Goal: Transaction & Acquisition: Purchase product/service

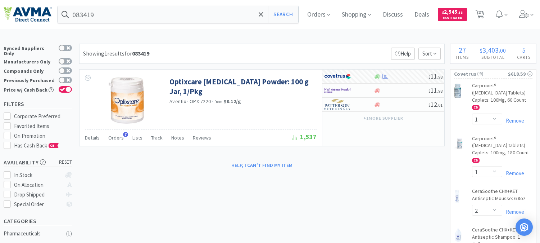
select select "1"
select select "2"
select select "1"
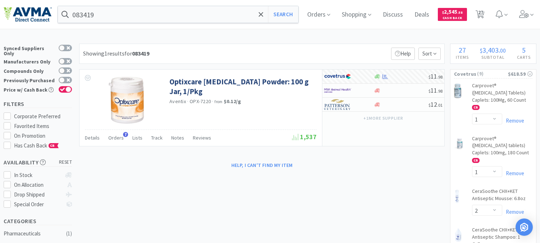
select select "1"
select select "3"
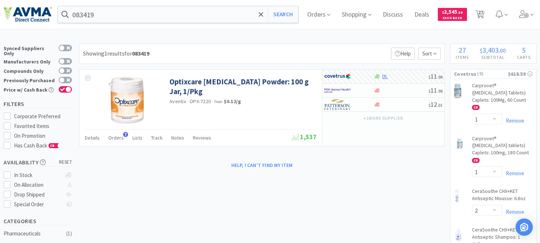
select select "1"
select select "2"
select select "1"
select select "2"
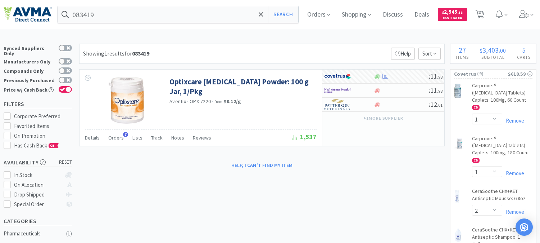
select select "1"
select select "3"
select select "10"
select select "2"
select select "3"
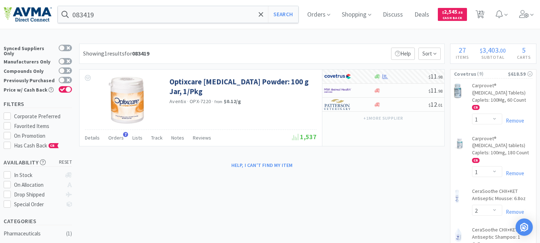
select select "12"
select select "6"
select select "20"
select select "3"
select select "8"
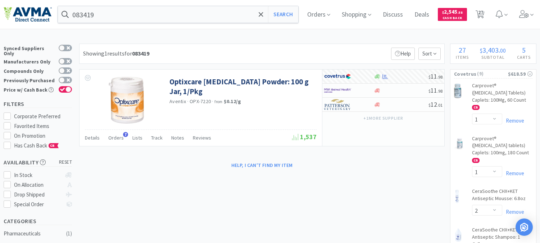
select select "3"
select select "1"
click at [103, 17] on input "083419" at bounding box center [178, 14] width 240 height 17
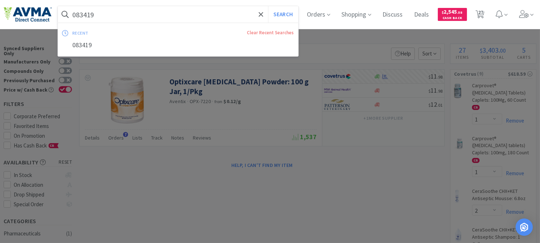
paste input "78013076"
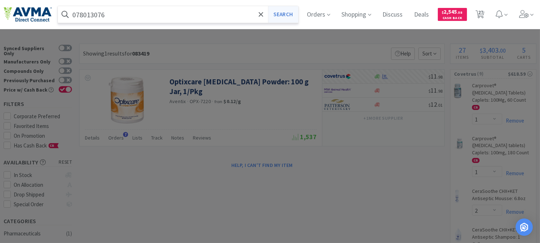
type input "078013076"
click at [295, 12] on button "Search" at bounding box center [283, 14] width 30 height 17
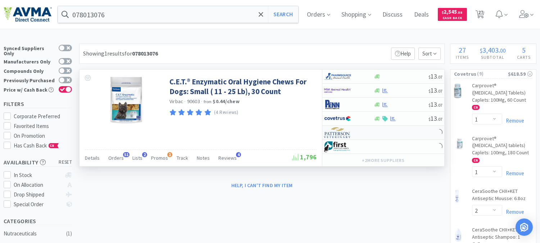
click at [336, 136] on img at bounding box center [337, 132] width 27 height 11
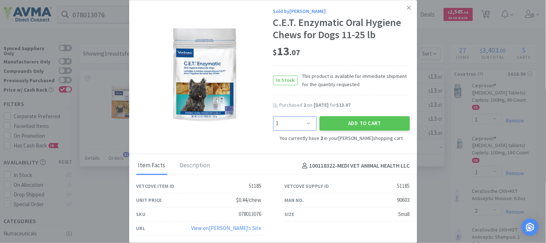
click at [308, 124] on select "Enter Quantity 1 2 3 4 5 6 7 8 9 10 11 12 13 14 15 16 17 18 19 20 Enter Quantity" at bounding box center [295, 123] width 44 height 14
select select "5"
click at [273, 116] on select "Enter Quantity 1 2 3 4 5 6 7 8 9 10 11 12 13 14 15 16 17 18 19 20 Enter Quantity" at bounding box center [295, 123] width 44 height 14
click at [364, 123] on button "Add to Cart" at bounding box center [365, 123] width 90 height 14
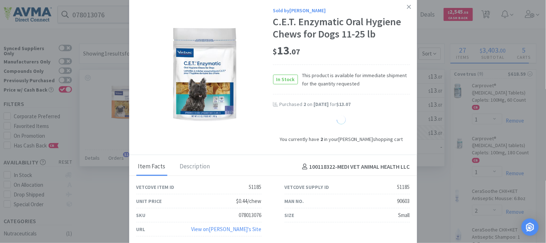
select select "7"
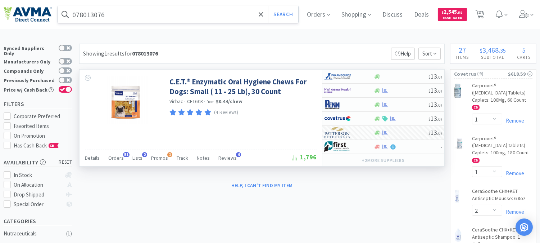
click at [134, 10] on input "078013076" at bounding box center [178, 14] width 240 height 17
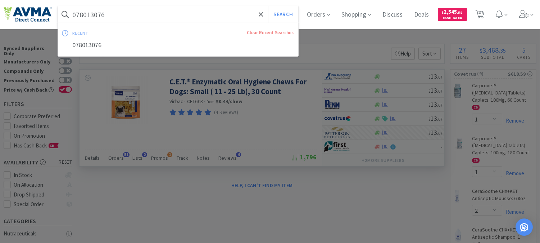
paste input "929495"
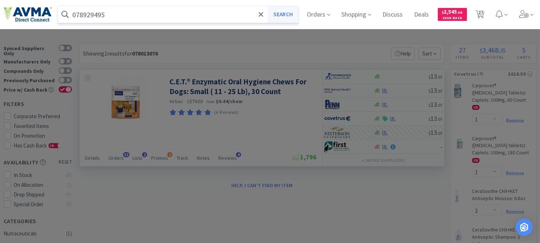
type input "078929495"
click at [283, 12] on button "Search" at bounding box center [283, 14] width 30 height 17
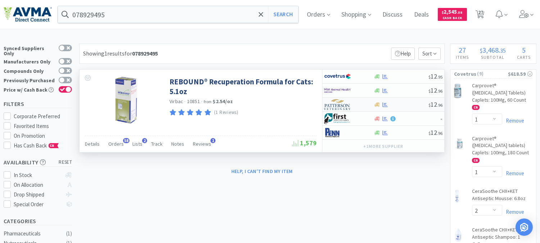
click at [337, 106] on img at bounding box center [337, 104] width 27 height 11
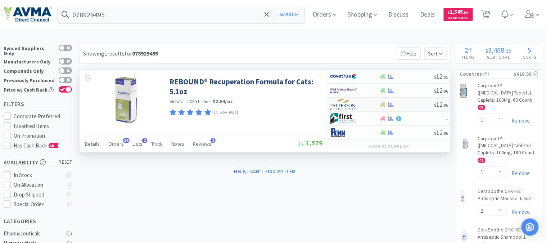
select select "1"
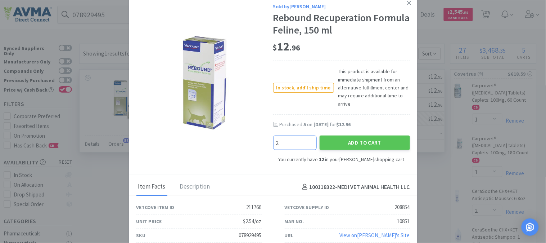
type input "2"
click at [362, 141] on button "Add to Cart" at bounding box center [365, 142] width 90 height 14
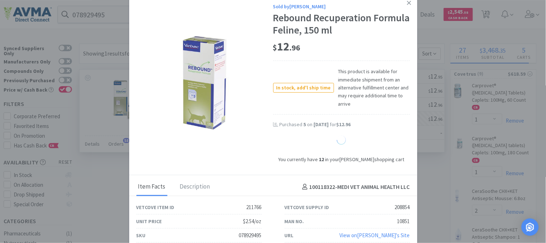
select select "14"
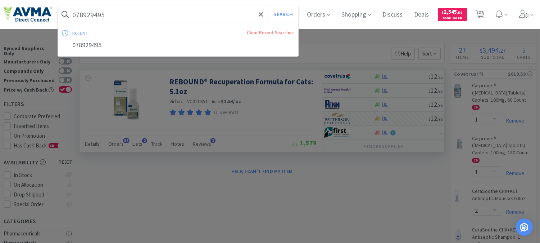
click at [125, 10] on input "078929495" at bounding box center [178, 14] width 240 height 17
paste input "360767"
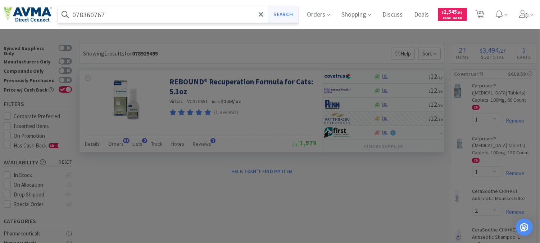
type input "078360767"
click at [293, 13] on button "Search" at bounding box center [283, 14] width 30 height 17
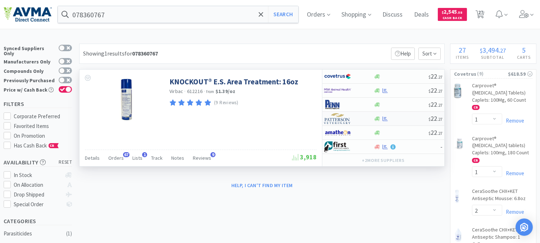
click at [336, 119] on img at bounding box center [337, 118] width 27 height 11
select select "1"
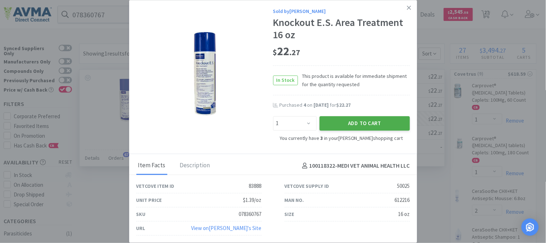
click at [354, 122] on button "Add to Cart" at bounding box center [365, 123] width 90 height 14
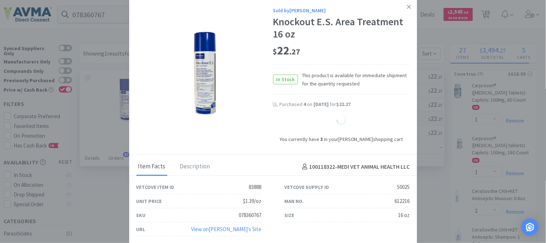
select select "4"
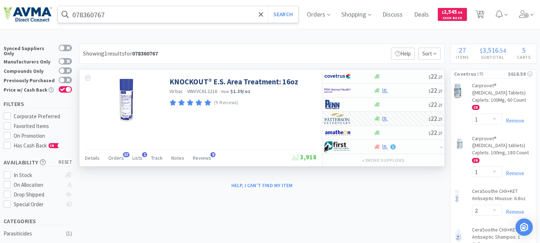
click at [121, 12] on input "078360767" at bounding box center [178, 14] width 240 height 17
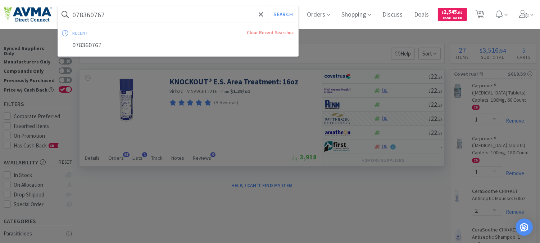
paste input "502314"
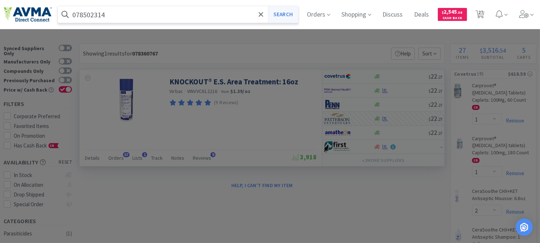
type input "078502314"
click at [278, 14] on button "Search" at bounding box center [283, 14] width 30 height 17
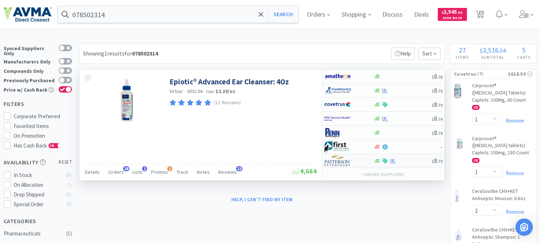
click at [337, 160] on img at bounding box center [337, 160] width 27 height 11
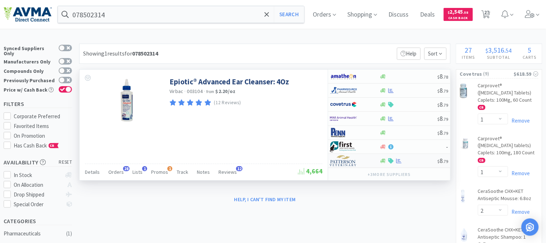
select select "1"
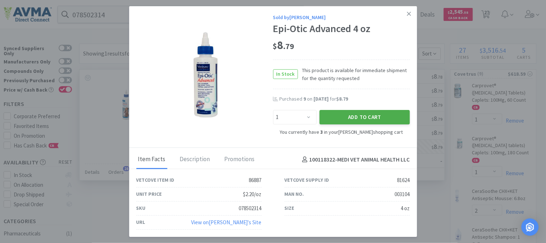
click at [357, 117] on button "Add to Cart" at bounding box center [365, 117] width 90 height 14
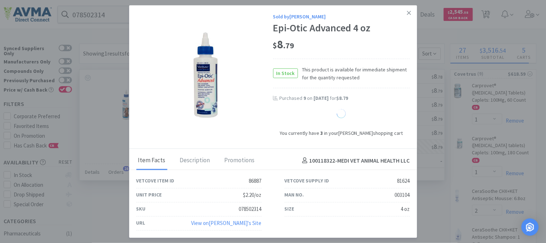
select select "4"
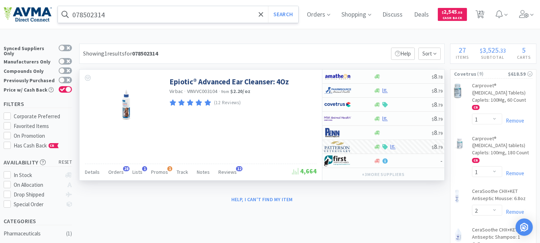
click at [131, 13] on input "078502314" at bounding box center [178, 14] width 240 height 17
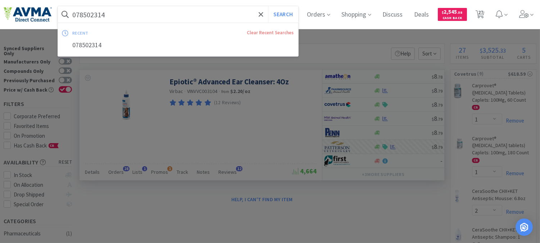
paste input "93780"
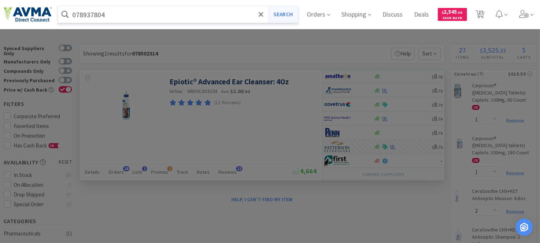
type input "078937804"
click at [287, 16] on button "Search" at bounding box center [283, 14] width 30 height 17
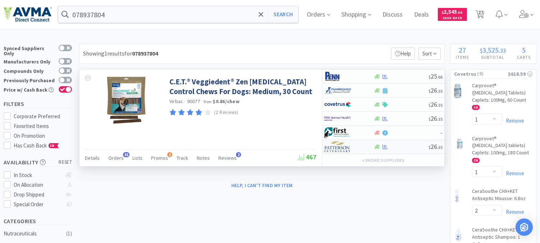
click at [340, 148] on img at bounding box center [337, 146] width 27 height 11
select select "1"
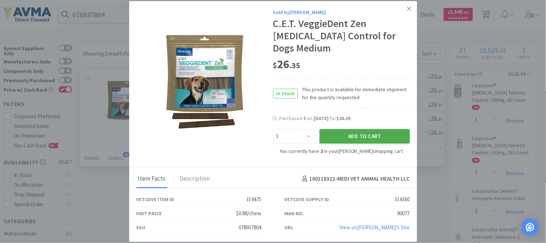
click at [369, 129] on button "Add to Cart" at bounding box center [365, 136] width 90 height 14
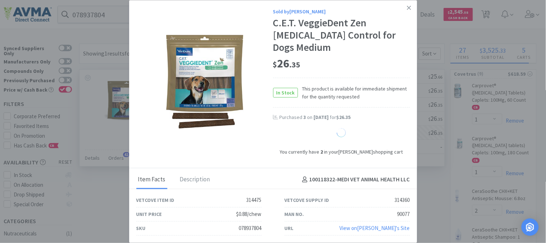
select select "3"
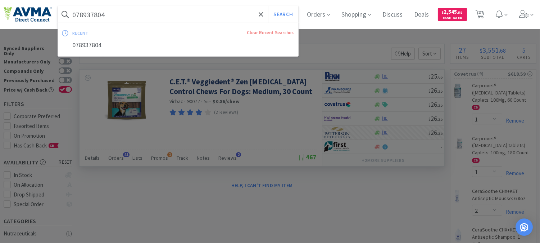
click at [125, 11] on input "078937804" at bounding box center [178, 14] width 240 height 17
paste input "013076"
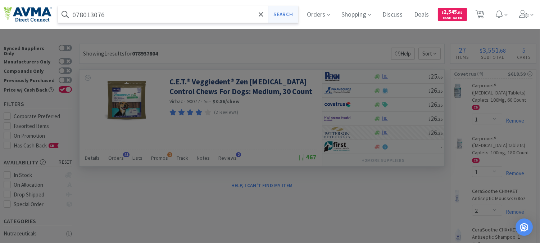
click at [290, 15] on button "Search" at bounding box center [283, 14] width 30 height 17
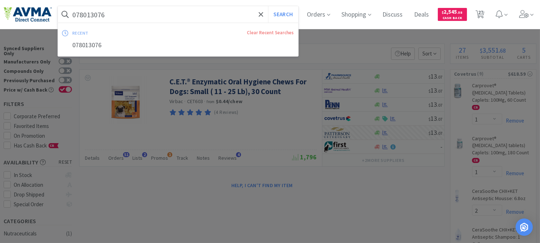
click at [130, 12] on input "078013076" at bounding box center [178, 14] width 240 height 17
paste input "934204"
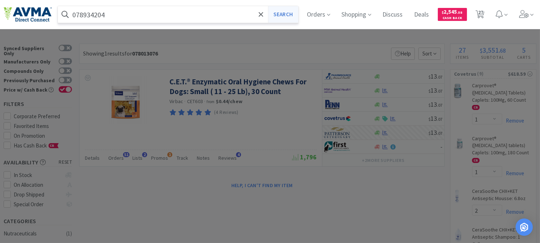
click at [287, 12] on button "Search" at bounding box center [283, 14] width 30 height 17
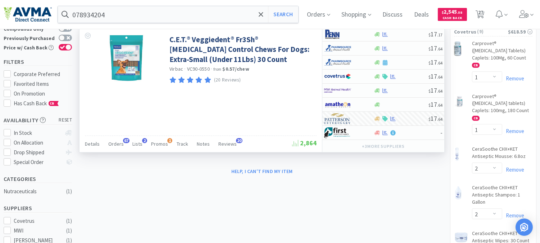
scroll to position [40, 0]
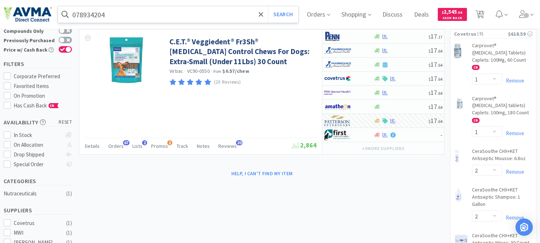
click at [114, 12] on input "078934204" at bounding box center [178, 14] width 240 height 17
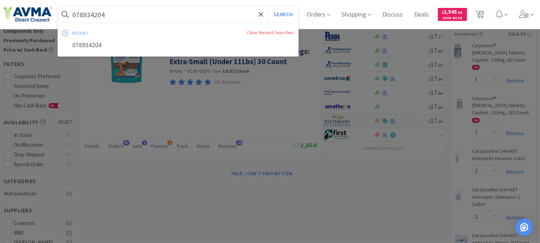
paste input "6"
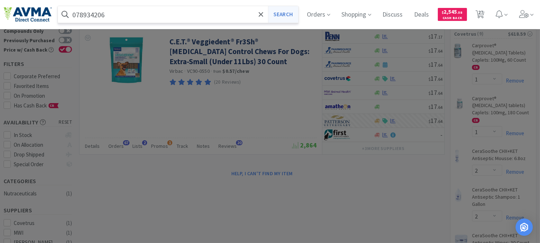
type input "078934206"
click at [296, 17] on button "Search" at bounding box center [283, 14] width 30 height 17
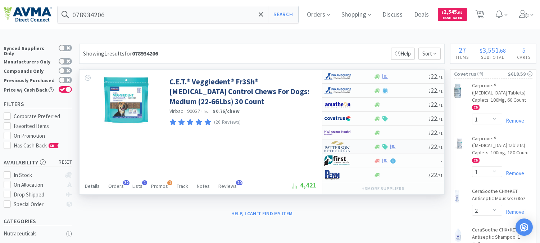
click at [339, 148] on img at bounding box center [337, 146] width 27 height 11
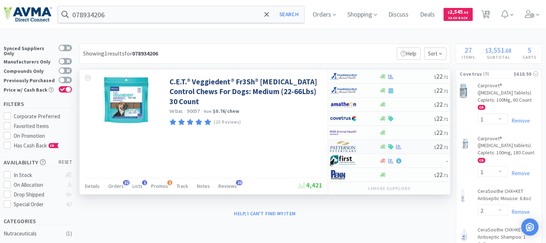
select select "1"
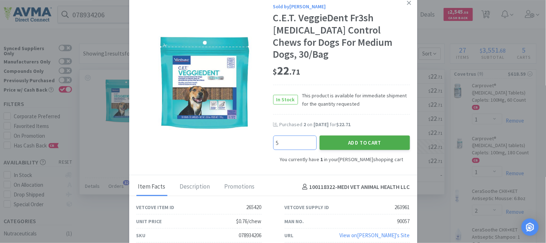
type input "5"
click at [375, 135] on button "Add to Cart" at bounding box center [365, 142] width 90 height 14
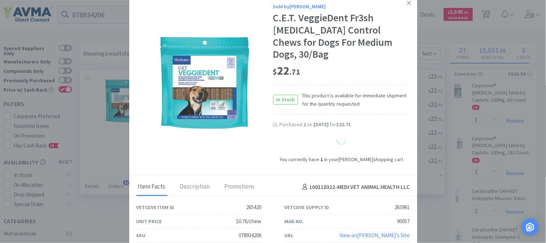
select select "6"
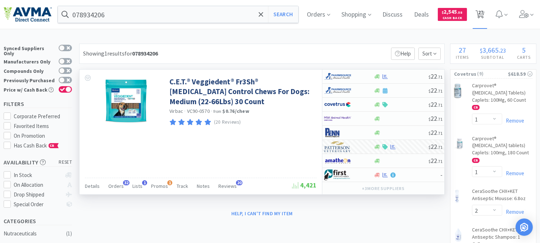
drag, startPoint x: 486, startPoint y: 12, endPoint x: 485, endPoint y: 16, distance: 4.5
click at [483, 12] on span "27" at bounding box center [480, 12] width 5 height 29
select select "1"
select select "2"
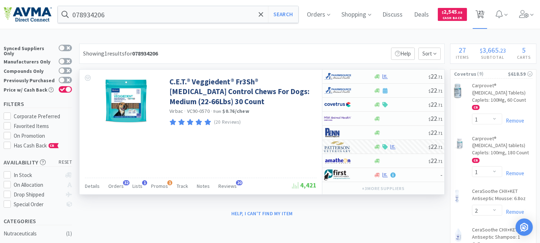
select select "2"
select select "1"
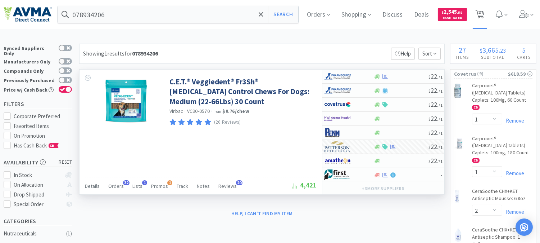
select select "1"
select select "3"
select select "1"
select select "7"
select select "2"
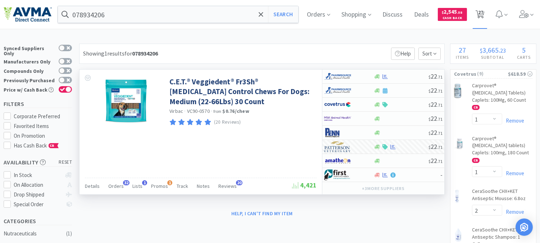
select select "6"
select select "3"
select select "1"
select select "4"
select select "10"
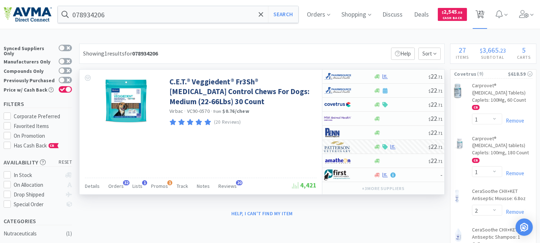
select select "2"
select select "4"
select select "14"
select select "6"
select select "20"
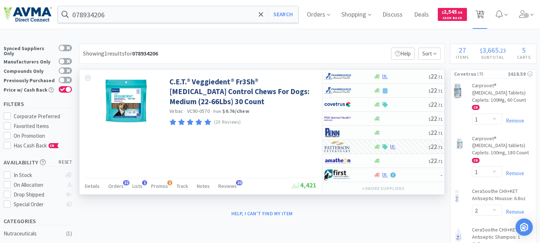
select select "3"
select select "8"
select select "3"
select select "1"
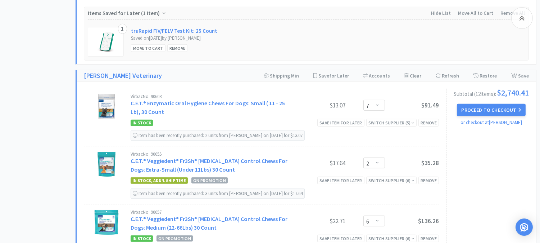
scroll to position [800, 0]
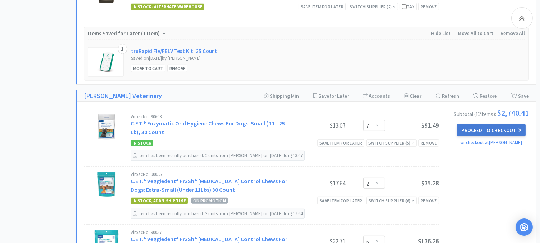
click at [487, 124] on button "Proceed to Checkout" at bounding box center [491, 130] width 68 height 12
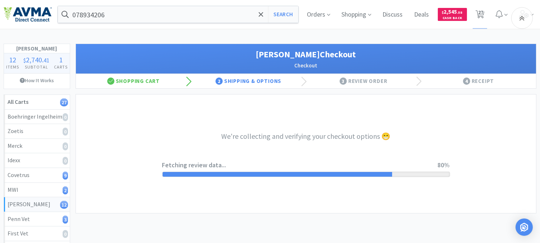
select select "1"
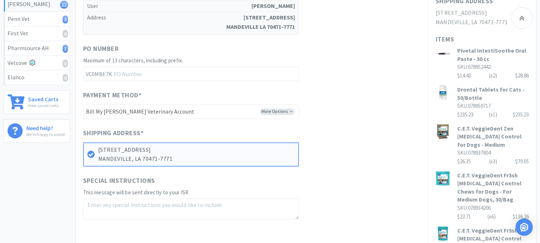
scroll to position [160, 0]
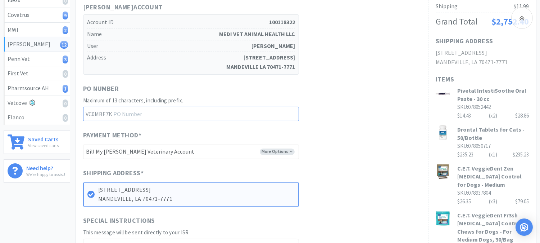
click at [147, 107] on input "text" at bounding box center [191, 114] width 216 height 14
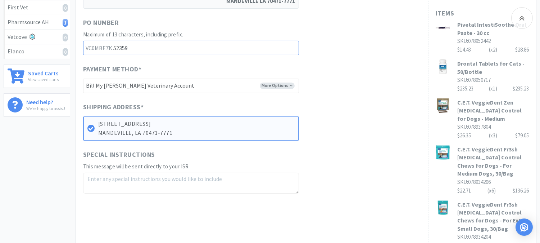
scroll to position [240, 0]
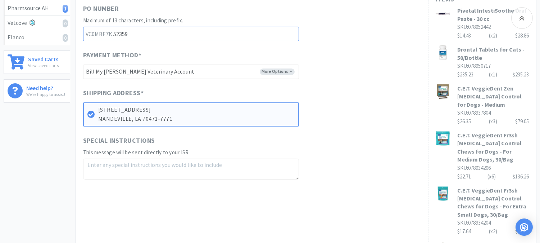
type input "52359"
click at [108, 149] on span "This message will be sent directly to your ISR" at bounding box center [136, 152] width 106 height 7
click at [104, 158] on textarea at bounding box center [191, 168] width 216 height 21
click at [116, 158] on textarea "Free:" at bounding box center [191, 168] width 216 height 21
paste textarea "078934204"
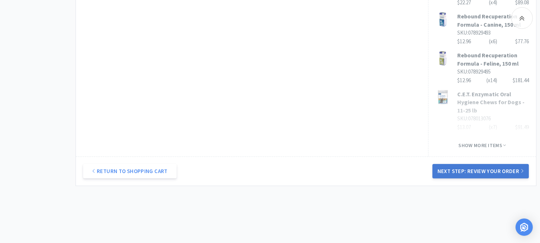
type textarea "Free: 078934204 x 2"
click at [466, 164] on button "Next Step: Review Your Order" at bounding box center [481, 171] width 96 height 14
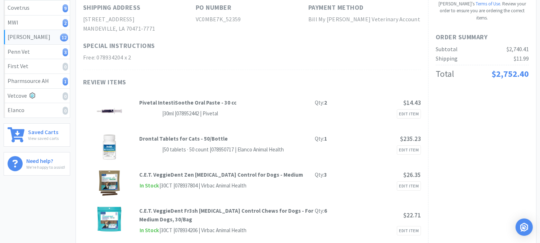
scroll to position [0, 0]
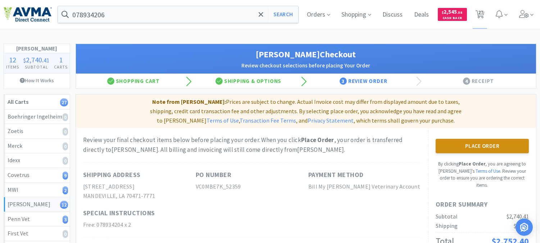
click at [490, 139] on button "Place Order" at bounding box center [482, 146] width 93 height 14
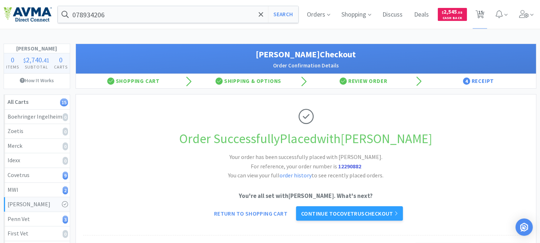
click at [347, 166] on strong "12290882" at bounding box center [349, 165] width 23 height 7
copy strong "12290882"
click at [135, 5] on div "078934206 Search Orders Shopping Discuss Discuss Deals Deals $ 2,545 . 58 Cash …" at bounding box center [270, 14] width 533 height 29
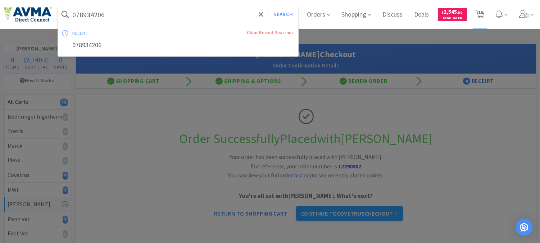
click at [123, 12] on input "078934206" at bounding box center [178, 14] width 240 height 17
paste input "7613"
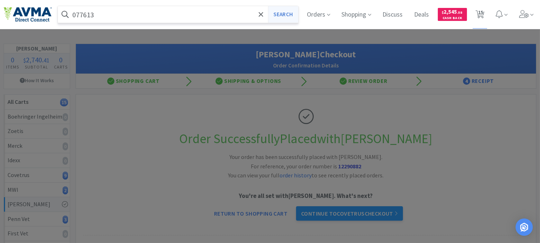
type input "077613"
click at [289, 11] on button "Search" at bounding box center [283, 14] width 30 height 17
select select "1"
select select "2"
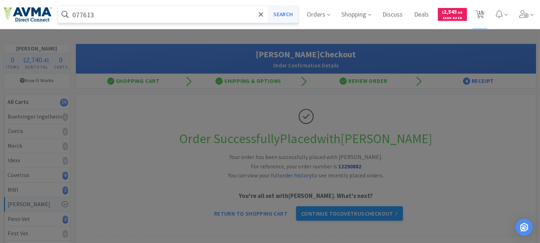
select select "2"
select select "1"
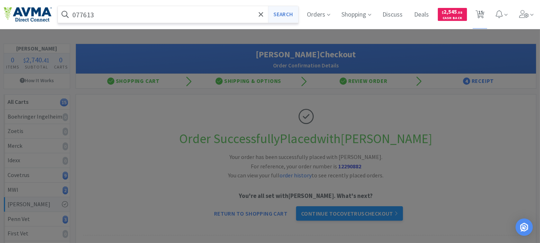
select select "1"
select select "3"
select select "1"
select select "3"
select select "8"
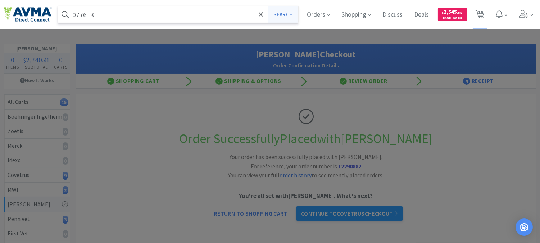
select select "3"
select select "1"
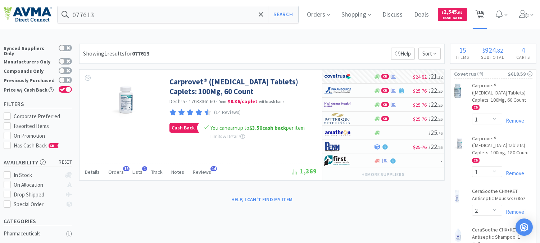
click at [483, 14] on span "15" at bounding box center [480, 12] width 5 height 29
select select "1"
select select "2"
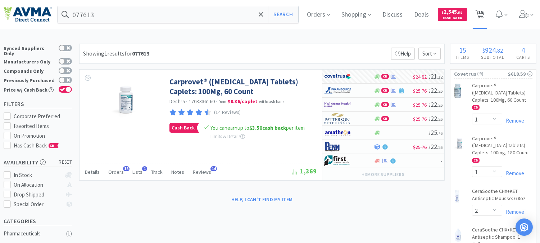
select select "1"
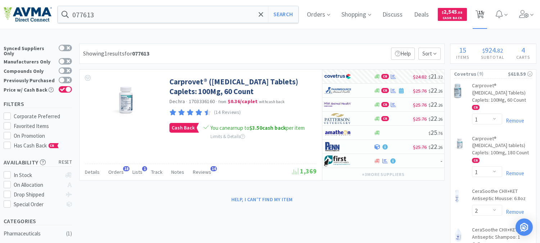
select select "3"
select select "1"
select select "3"
select select "8"
select select "3"
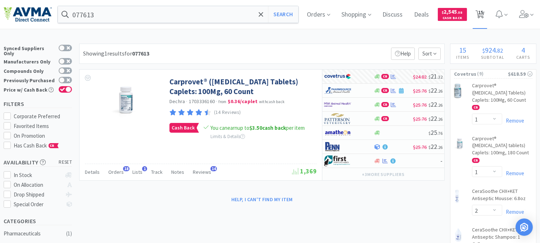
select select "1"
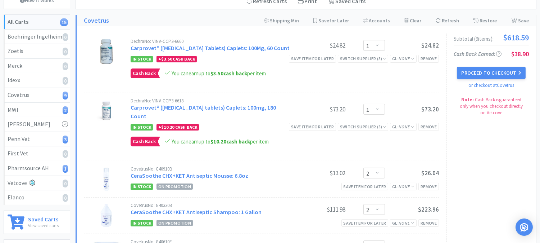
scroll to position [40, 0]
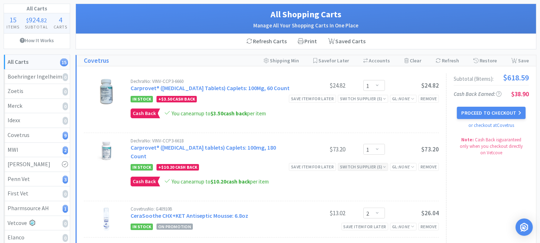
click at [357, 163] on div "Switch Supplier ( 5 )" at bounding box center [363, 166] width 46 height 7
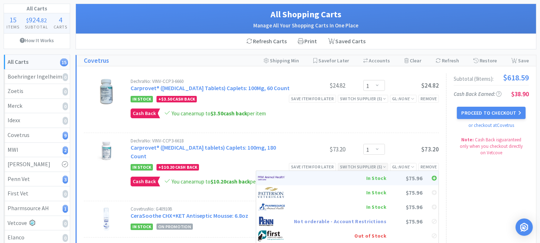
scroll to position [80, 0]
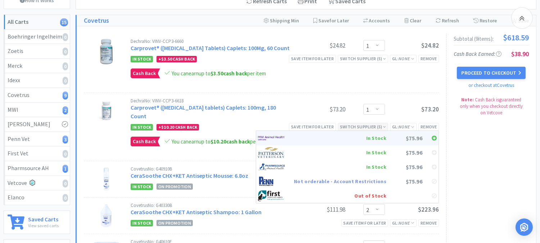
click at [283, 132] on img at bounding box center [271, 137] width 27 height 11
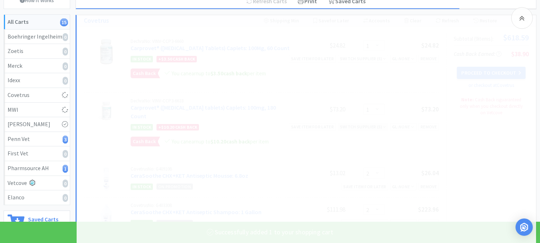
select select "1"
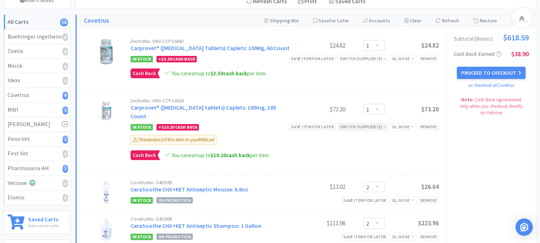
select select "2"
select select "1"
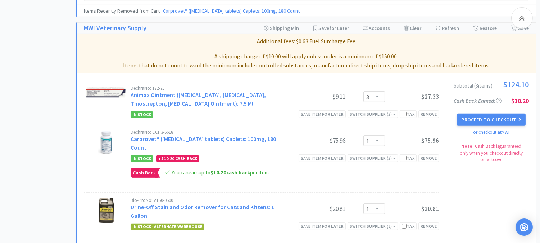
scroll to position [607, 0]
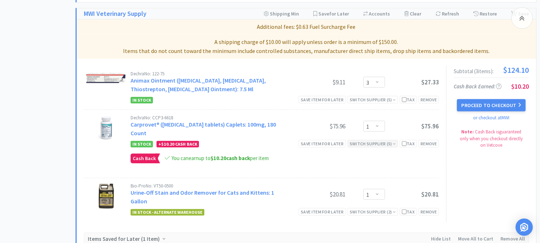
click at [364, 140] on div "Switch Supplier ( 5 )" at bounding box center [373, 143] width 46 height 7
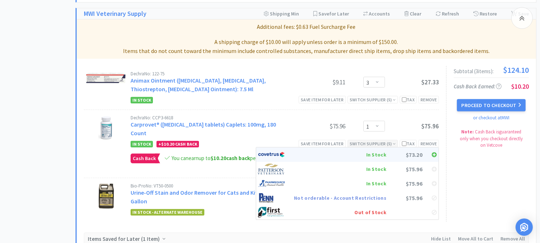
click at [316, 149] on div "In Stock" at bounding box center [340, 154] width 93 height 11
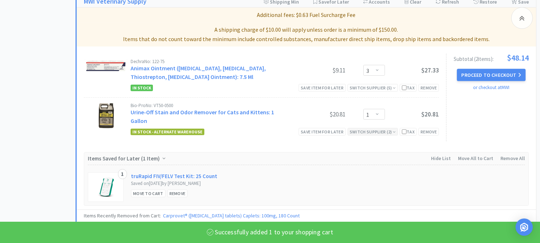
select select "1"
select select "2"
select select "1"
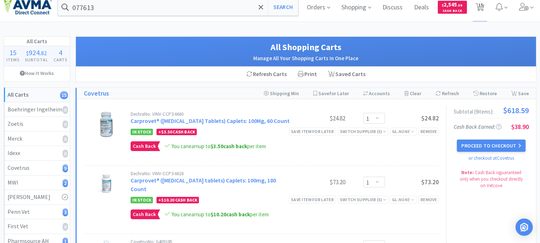
scroll to position [0, 0]
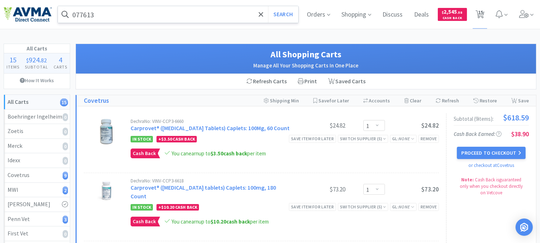
click at [120, 17] on input "077613" at bounding box center [178, 14] width 240 height 17
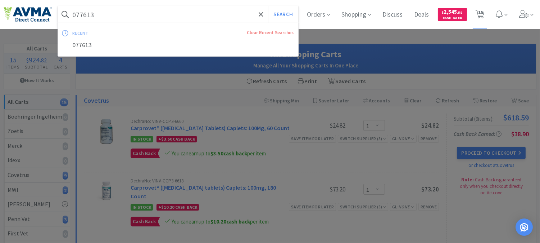
paste input "04357"
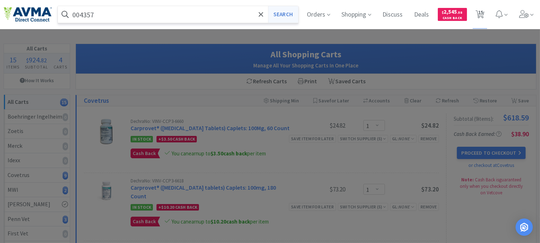
type input "004357"
click at [284, 15] on button "Search" at bounding box center [283, 14] width 30 height 17
select select "1"
select select "2"
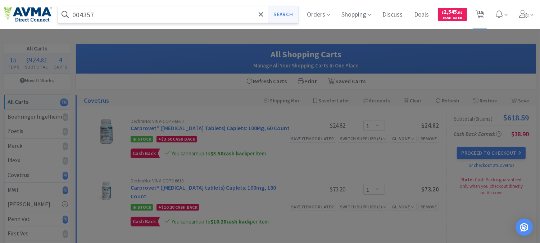
select select "2"
select select "1"
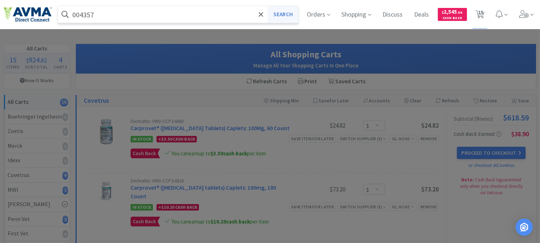
select select "1"
select select "3"
select select "1"
select select "3"
select select "8"
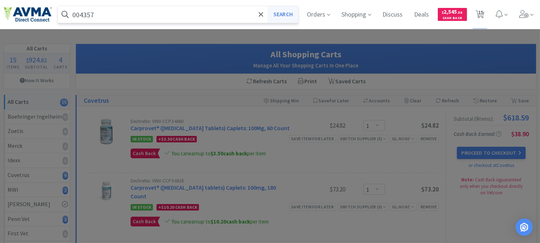
select select "3"
select select "1"
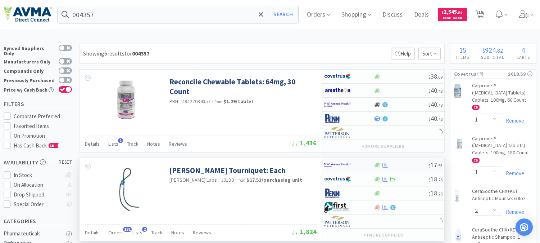
click at [334, 165] on img at bounding box center [337, 164] width 27 height 11
select select "2"
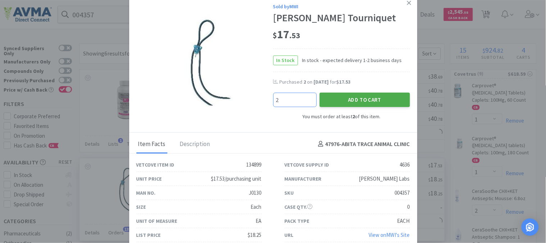
type input "2"
click at [344, 100] on button "Add to Cart" at bounding box center [365, 100] width 90 height 14
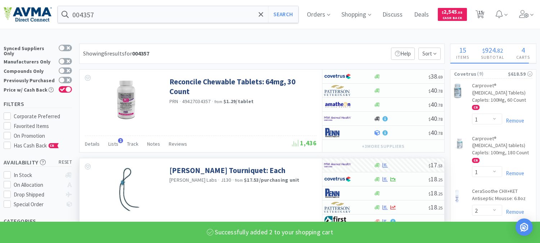
select select "2"
select select "1"
click at [114, 17] on input "004357" at bounding box center [178, 14] width 240 height 17
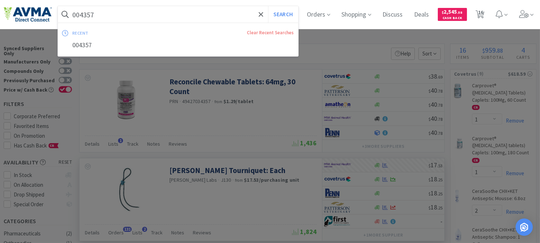
paste input "50123"
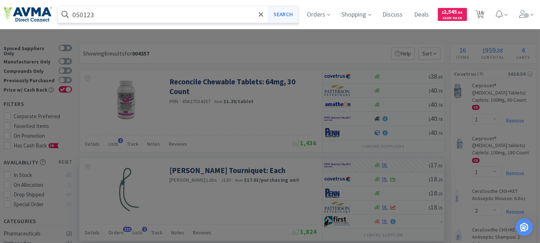
type input "050123"
click at [286, 9] on button "Search" at bounding box center [283, 14] width 30 height 17
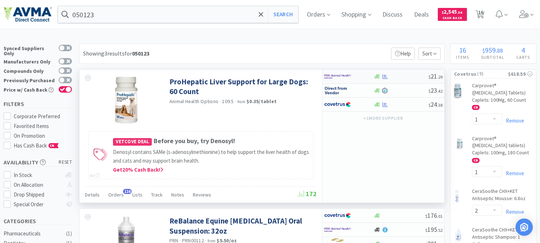
click at [336, 76] on img at bounding box center [337, 76] width 27 height 11
select select "1"
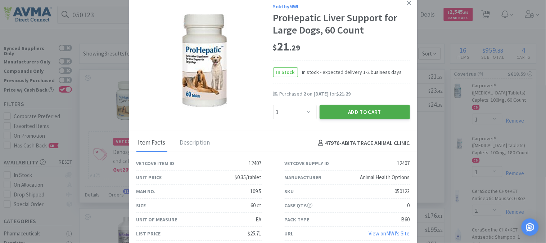
click at [358, 113] on button "Add to Cart" at bounding box center [365, 112] width 90 height 14
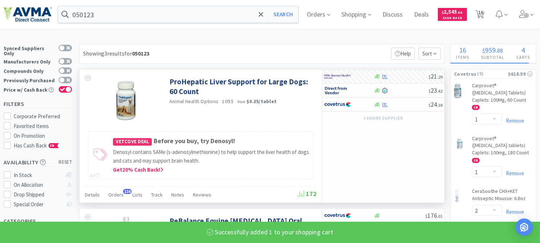
select select "1"
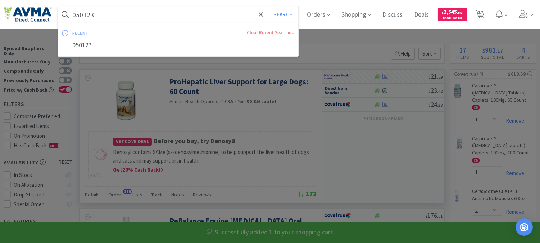
click at [91, 13] on input "050123" at bounding box center [178, 14] width 240 height 17
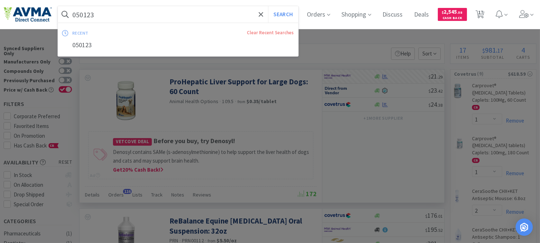
paste input "34285"
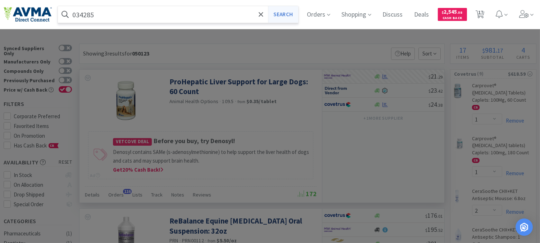
type input "034285"
click at [289, 13] on button "Search" at bounding box center [283, 14] width 30 height 17
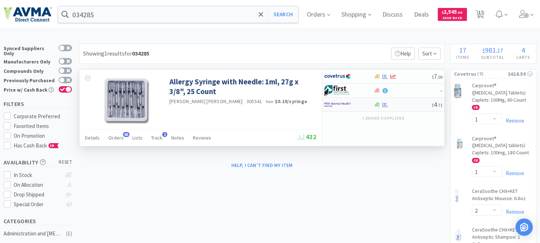
click at [343, 102] on img at bounding box center [337, 104] width 27 height 11
select select "1"
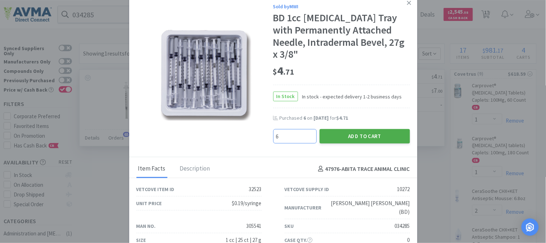
type input "6"
click at [354, 129] on button "Add to Cart" at bounding box center [365, 136] width 90 height 14
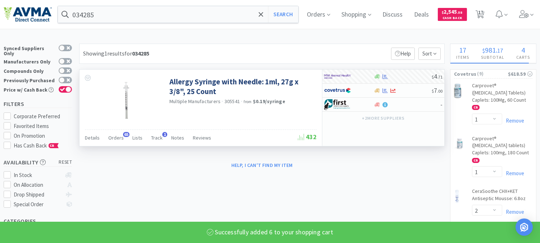
select select "6"
select select "2"
select select "3"
select select "1"
click at [100, 18] on input "034285" at bounding box center [178, 14] width 240 height 17
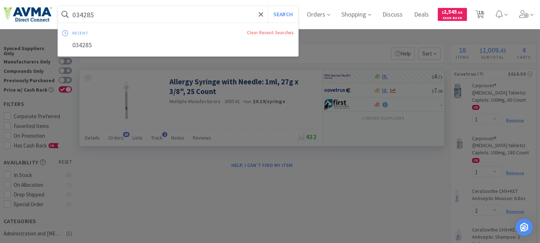
paste input "112834"
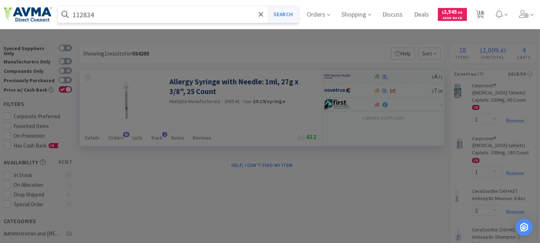
type input "112834"
click at [293, 12] on button "Search" at bounding box center [283, 14] width 30 height 17
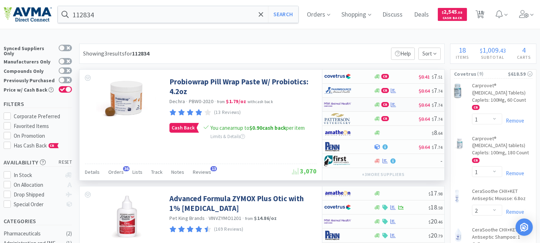
click at [333, 102] on img at bounding box center [337, 104] width 27 height 11
select select "1"
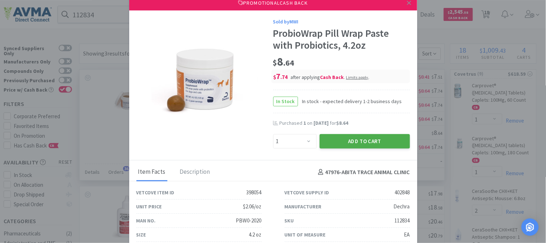
click at [364, 139] on button "Add to Cart" at bounding box center [365, 141] width 90 height 14
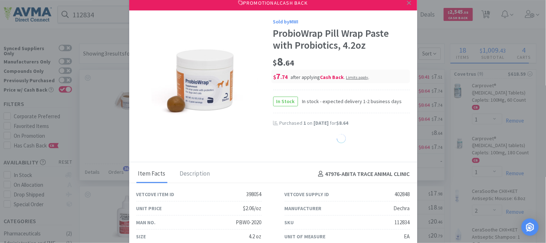
select select "1"
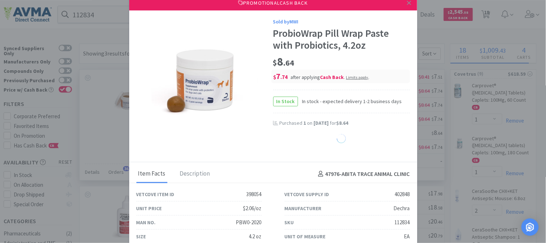
select select "1"
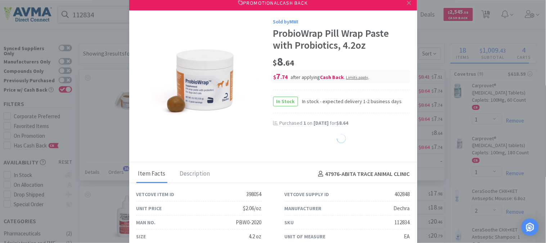
select select "1"
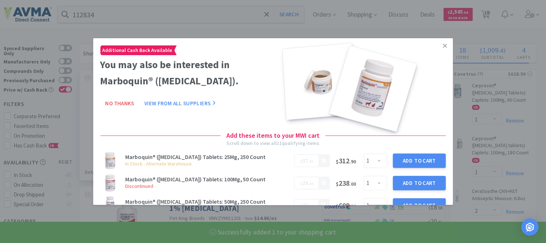
select select "1"
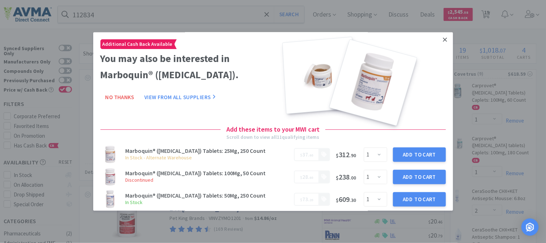
click at [443, 40] on icon at bounding box center [445, 39] width 4 height 6
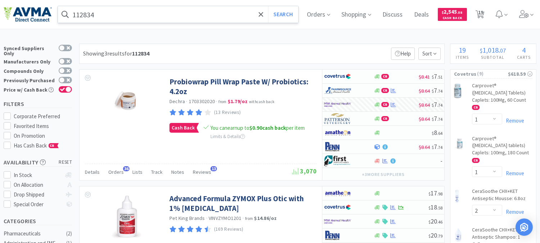
click at [152, 15] on input "112834" at bounding box center [178, 14] width 240 height 17
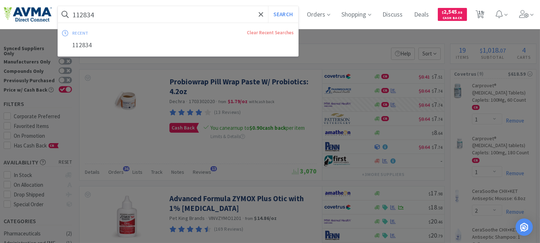
paste input "24134"
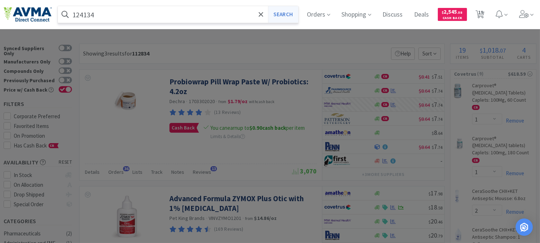
type input "124134"
click at [298, 15] on button "Search" at bounding box center [283, 14] width 30 height 17
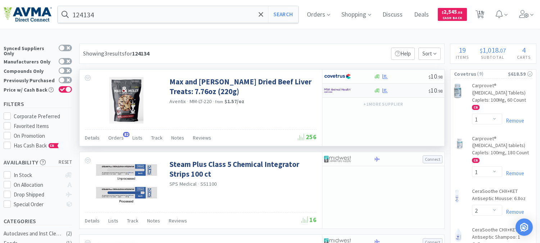
click at [346, 90] on img at bounding box center [337, 90] width 27 height 11
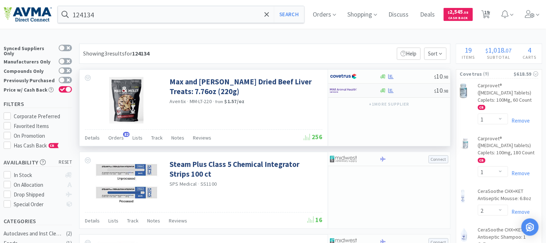
select select "1"
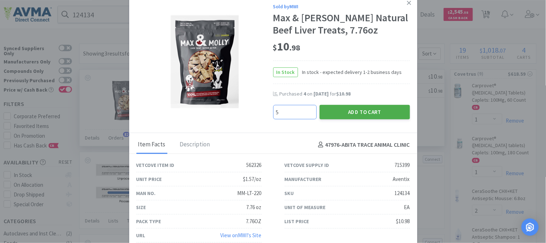
type input "5"
click at [368, 112] on button "Add to Cart" at bounding box center [365, 112] width 90 height 14
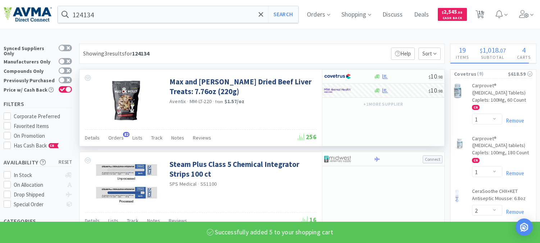
select select "2"
select select "5"
select select "1"
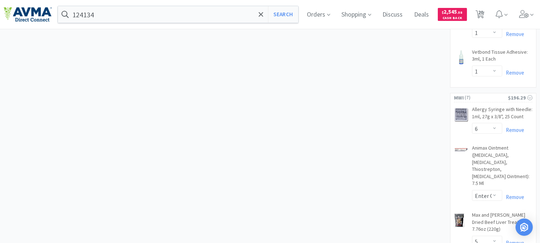
scroll to position [400, 0]
click at [483, 12] on span "20" at bounding box center [480, 12] width 5 height 29
select select "1"
select select "2"
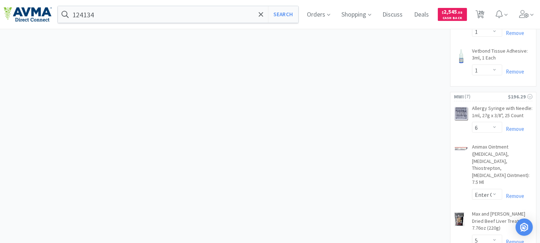
select select "2"
select select "1"
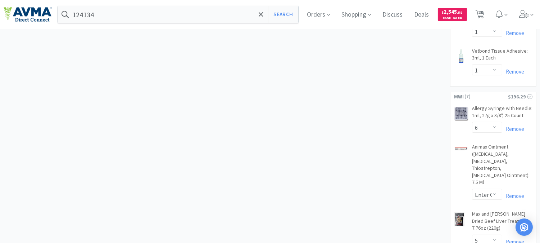
select select "1"
select select "6"
select select "3"
select select "5"
select select "2"
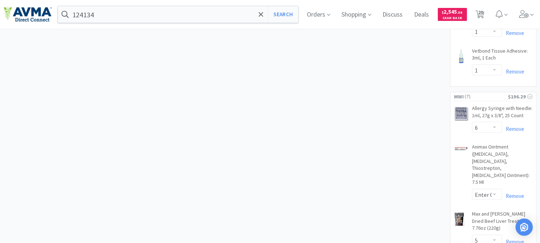
select select "1"
select select "3"
select select "8"
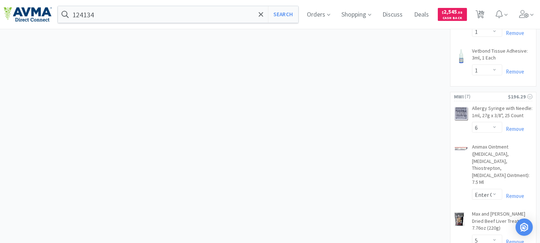
select select "3"
select select "1"
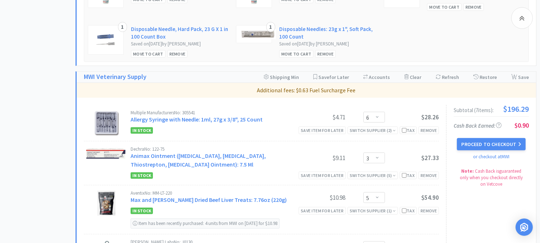
scroll to position [640, 0]
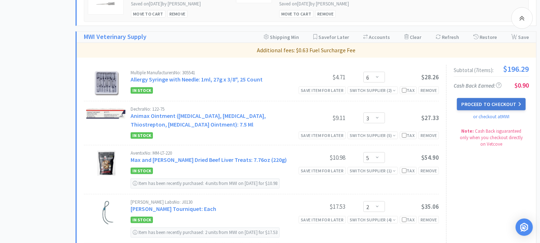
click at [495, 98] on button "Proceed to Checkout" at bounding box center [491, 104] width 68 height 12
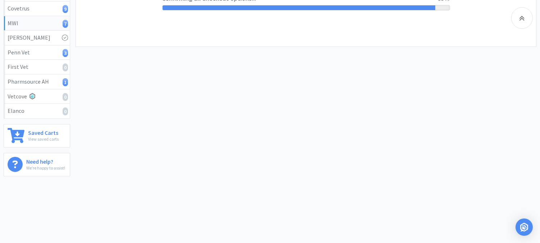
select select "CC_9481287516445253"
select select "FXY"
select select "RPS"
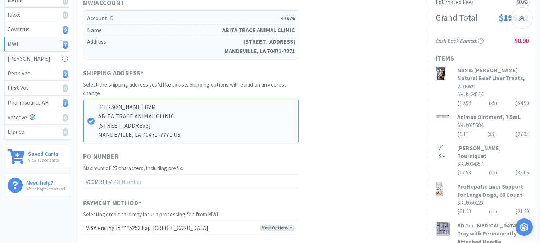
scroll to position [160, 0]
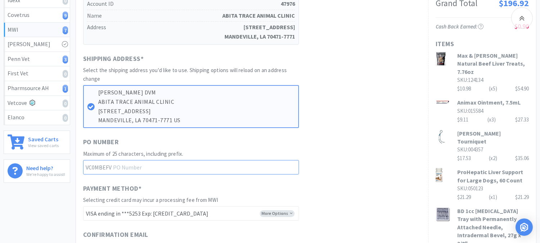
click at [151, 167] on input "text" at bounding box center [191, 167] width 216 height 14
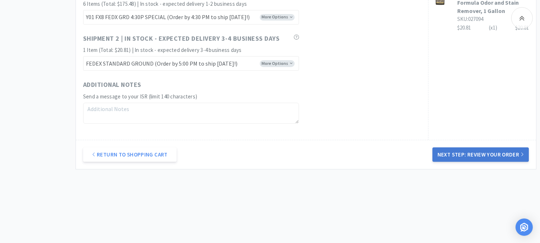
type input "52360"
click at [473, 156] on button "Next Step: Review Your Order" at bounding box center [481, 154] width 96 height 14
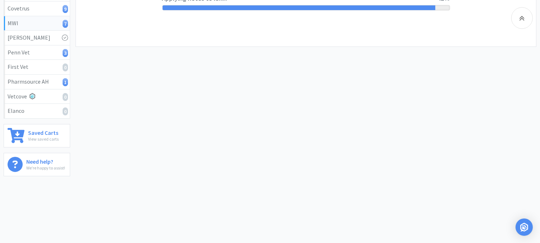
scroll to position [0, 0]
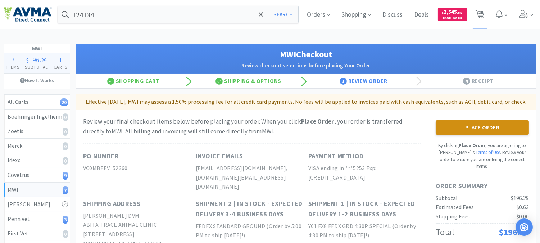
click at [490, 135] on button "Place Order" at bounding box center [482, 127] width 93 height 14
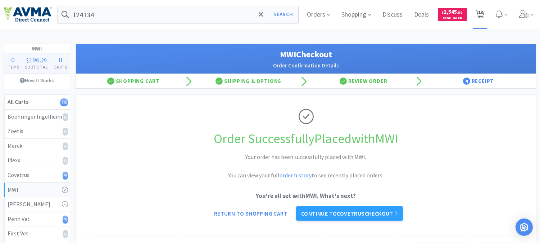
click at [483, 13] on span "13" at bounding box center [480, 12] width 5 height 29
select select "1"
select select "2"
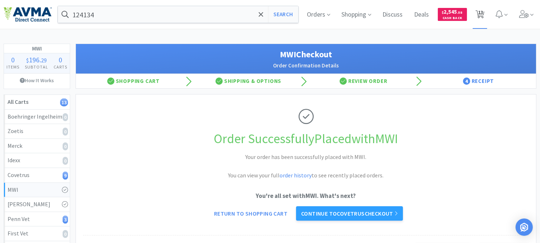
select select "1"
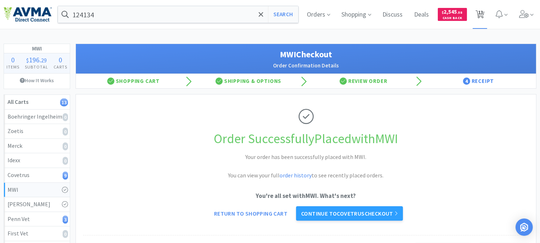
select select "3"
select select "8"
select select "3"
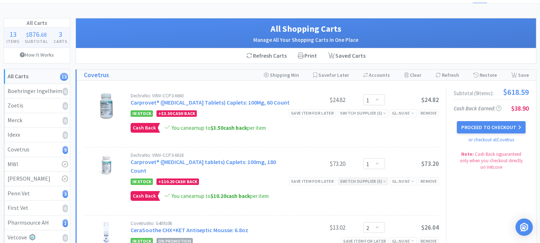
scroll to position [40, 0]
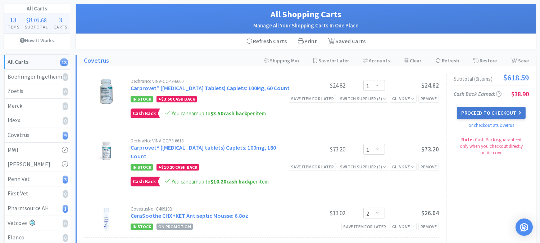
click at [491, 109] on button "Proceed to Checkout" at bounding box center [491, 113] width 68 height 12
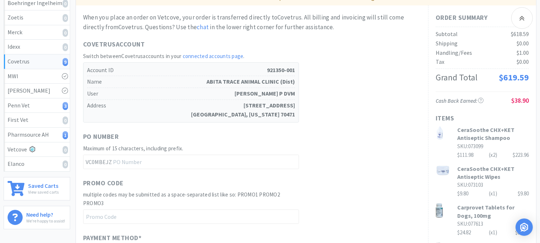
scroll to position [160, 0]
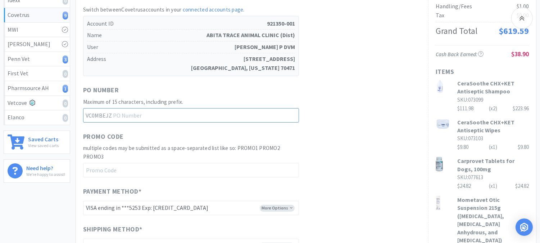
click at [152, 117] on input "text" at bounding box center [191, 115] width 216 height 14
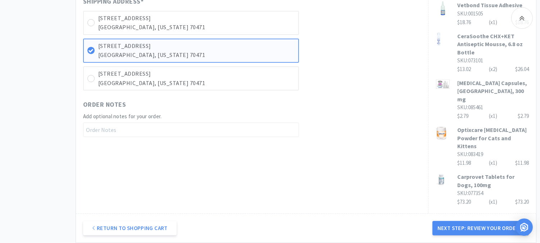
scroll to position [440, 0]
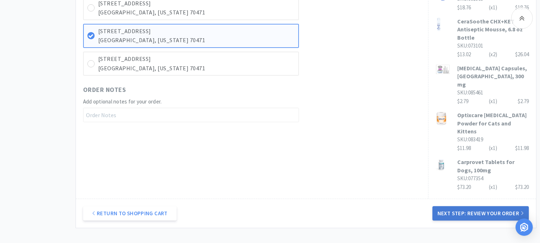
click at [474, 206] on button "Next Step: Review Your Order" at bounding box center [481, 213] width 96 height 14
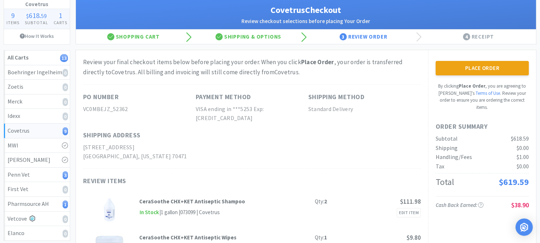
scroll to position [40, 0]
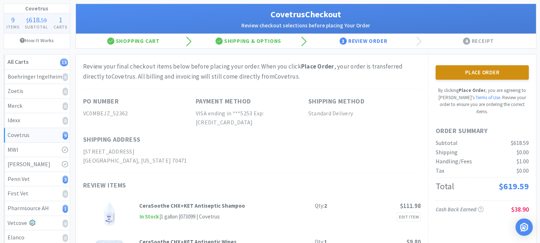
click at [469, 71] on button "Place Order" at bounding box center [482, 72] width 93 height 14
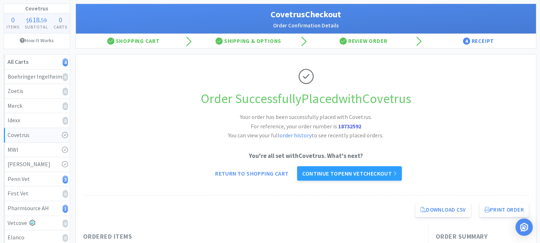
click at [340, 124] on strong "18732592" at bounding box center [349, 125] width 23 height 7
copy strong "18732592"
